Goal: Task Accomplishment & Management: Manage account settings

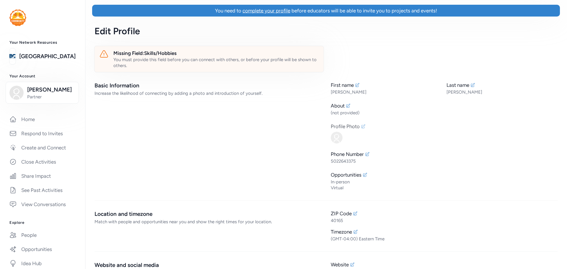
click at [361, 126] on icon at bounding box center [363, 126] width 5 height 5
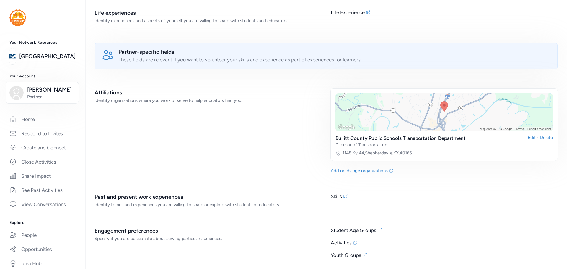
scroll to position [384, 0]
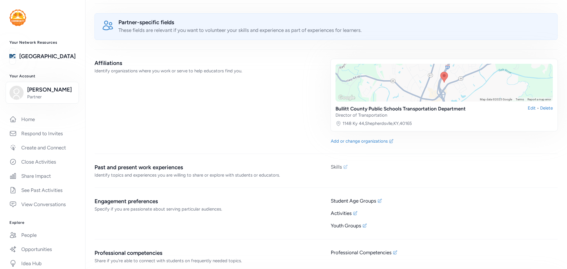
click at [335, 168] on div "Skills" at bounding box center [335, 166] width 11 height 7
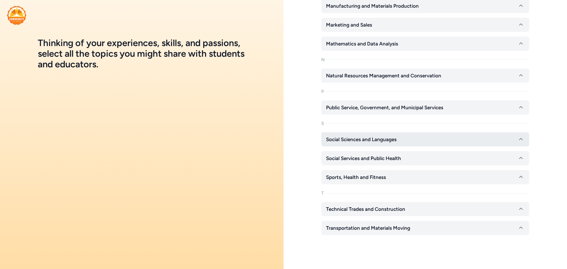
scroll to position [417, 0]
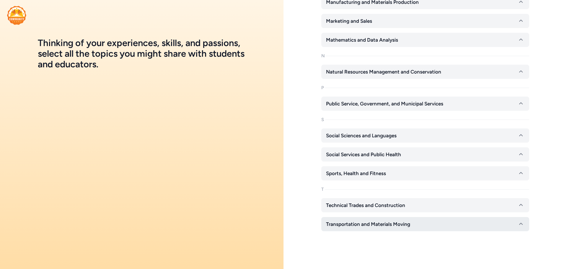
click at [517, 224] on icon "button" at bounding box center [520, 223] width 7 height 7
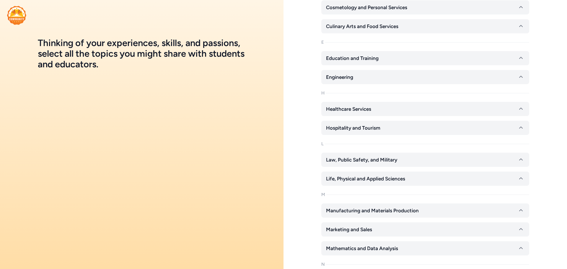
scroll to position [0, 0]
